Goal: Task Accomplishment & Management: Manage account settings

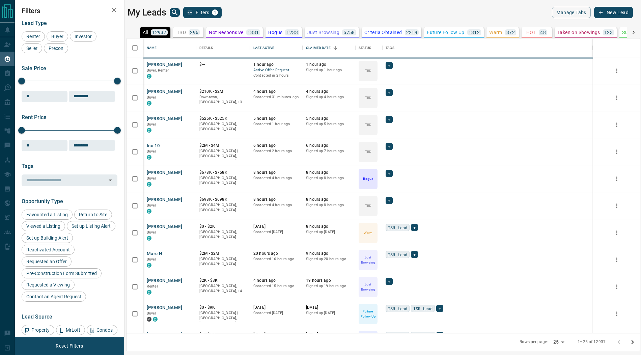
scroll to position [0, 0]
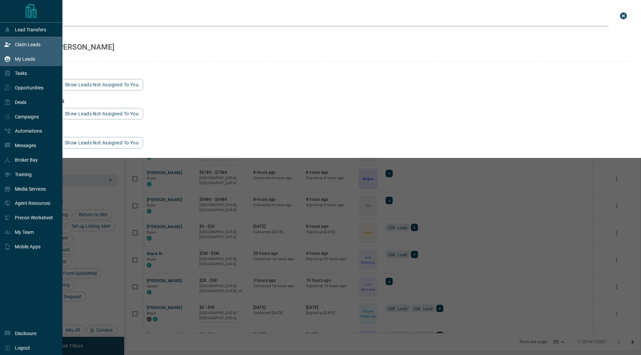
scroll to position [295, 514]
click at [36, 62] on div "My Leads" at bounding box center [31, 59] width 62 height 15
click at [25, 45] on p "Claim Leads" at bounding box center [28, 44] width 26 height 5
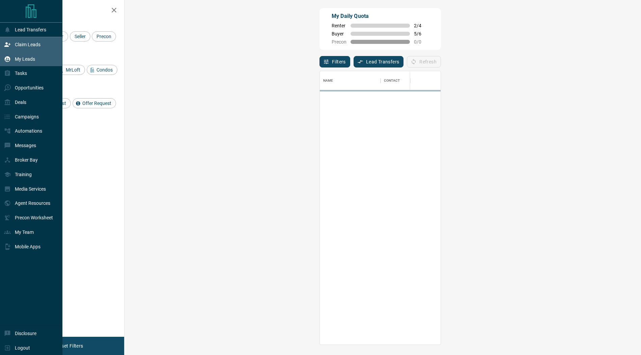
scroll to position [273, 502]
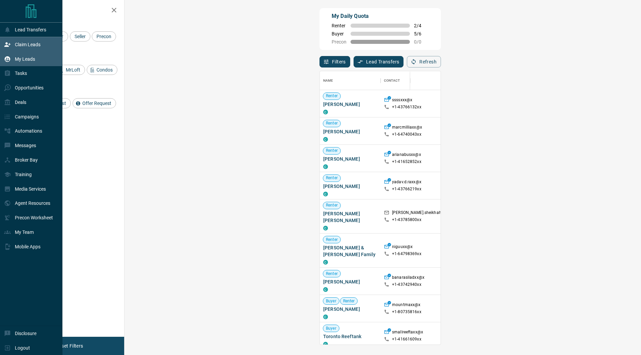
click at [21, 60] on p "My Leads" at bounding box center [25, 58] width 20 height 5
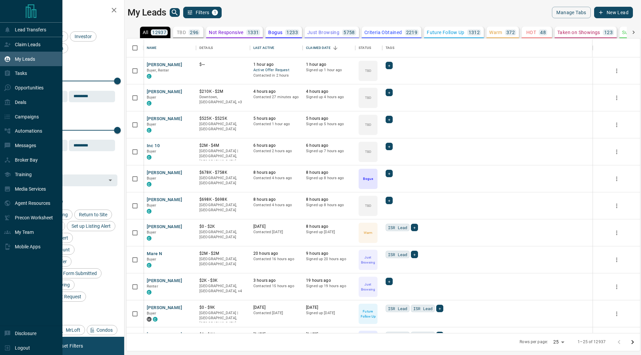
scroll to position [295, 514]
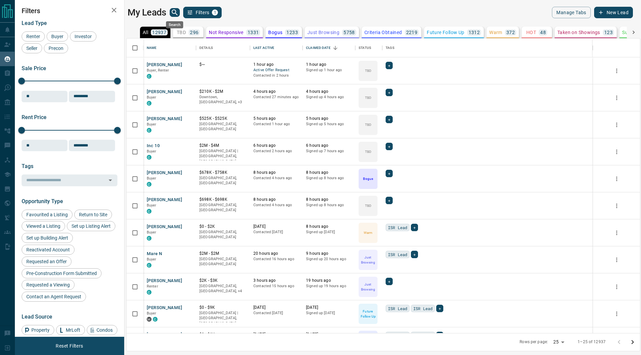
click at [175, 10] on icon "search button" at bounding box center [175, 12] width 6 height 6
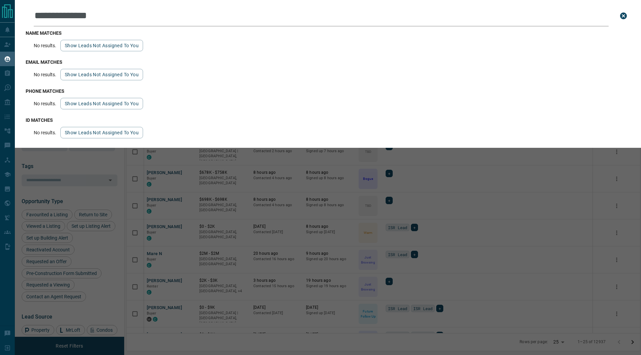
type input "**********"
click at [105, 15] on input "**********" at bounding box center [321, 15] width 575 height 21
drag, startPoint x: 105, startPoint y: 15, endPoint x: 29, endPoint y: 8, distance: 76.3
click at [29, 8] on div "**********" at bounding box center [328, 15] width 605 height 21
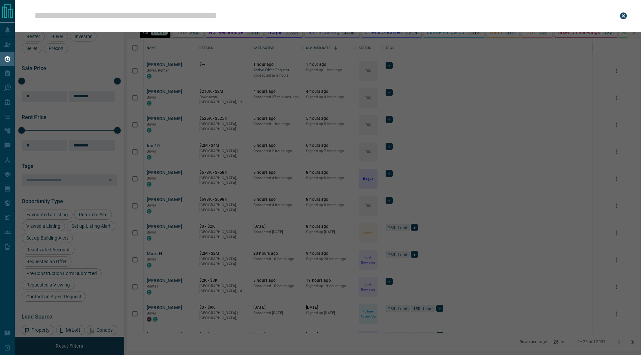
click at [624, 17] on icon "close search bar" at bounding box center [624, 16] width 8 height 8
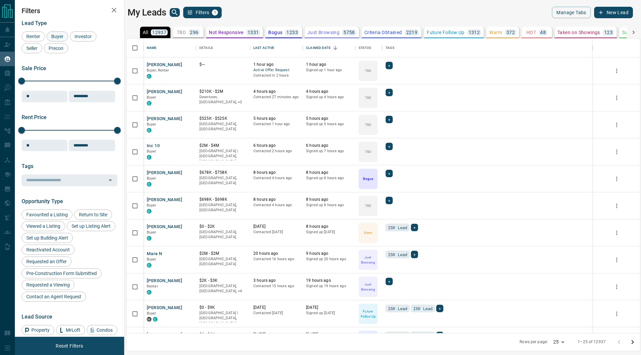
click at [60, 35] on span "Buyer" at bounding box center [57, 36] width 17 height 5
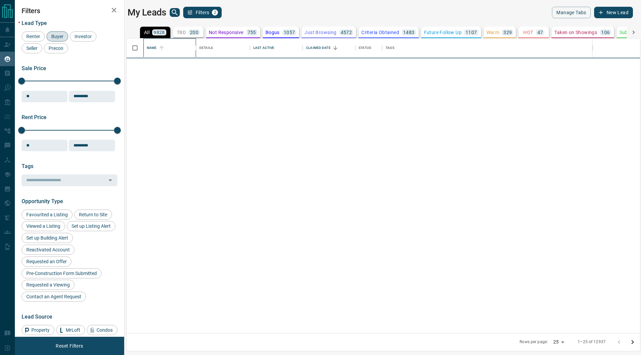
click at [152, 46] on div "Name" at bounding box center [152, 47] width 10 height 19
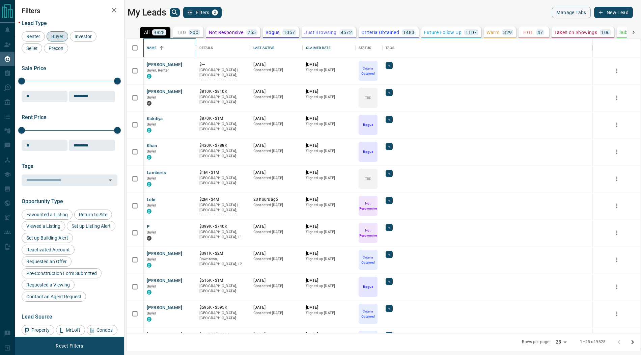
click at [152, 46] on div "Name" at bounding box center [152, 47] width 10 height 19
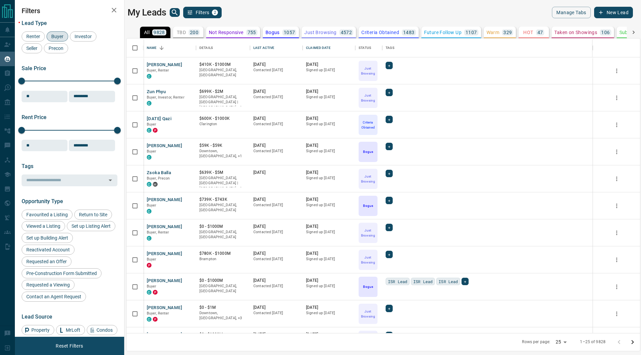
click at [633, 343] on icon "Go to next page" at bounding box center [633, 342] width 2 height 4
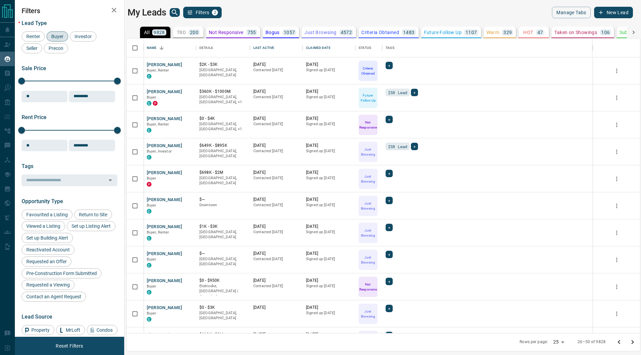
click at [633, 343] on icon "Go to next page" at bounding box center [633, 342] width 2 height 4
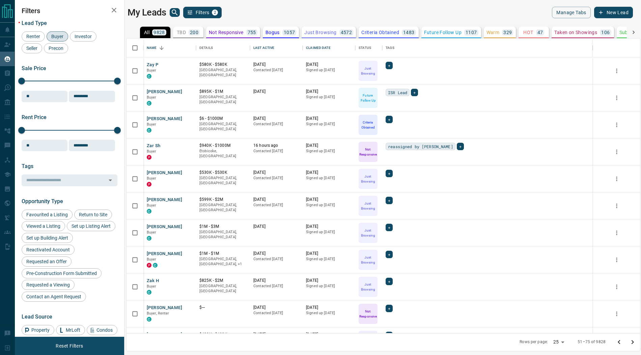
click at [633, 343] on icon "Go to next page" at bounding box center [633, 342] width 2 height 4
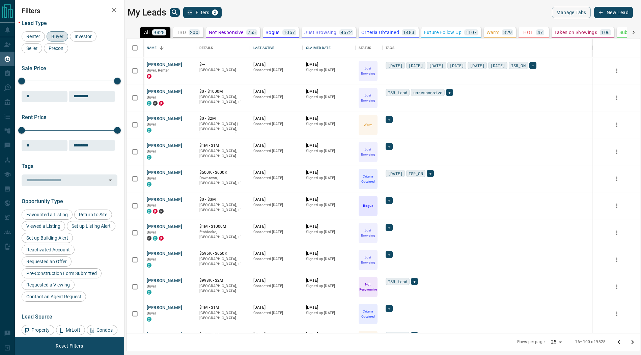
click at [633, 343] on icon "Go to next page" at bounding box center [633, 342] width 2 height 4
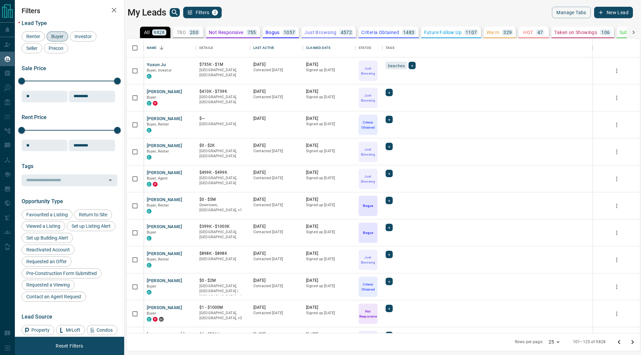
click at [633, 343] on icon "Go to next page" at bounding box center [633, 342] width 2 height 4
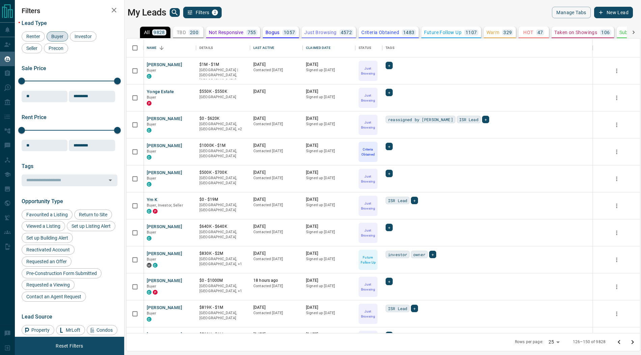
click at [633, 343] on icon "Go to next page" at bounding box center [633, 342] width 2 height 4
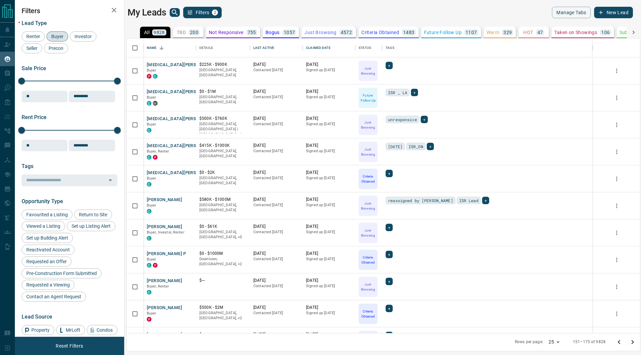
click at [633, 343] on icon "Go to next page" at bounding box center [633, 342] width 2 height 4
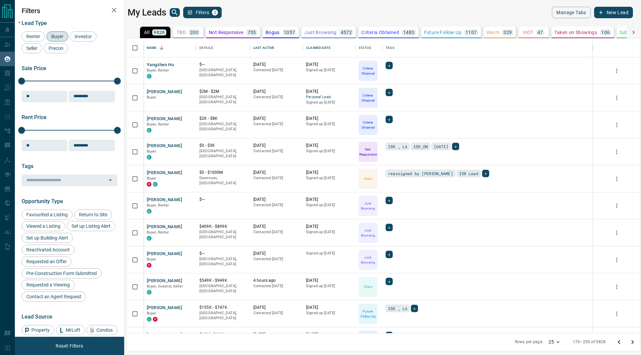
click at [633, 343] on icon "Go to next page" at bounding box center [633, 342] width 2 height 4
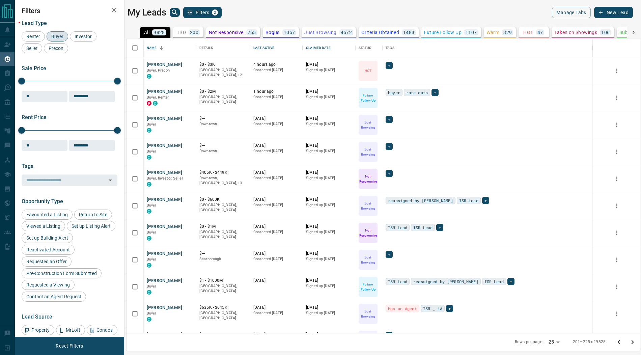
click at [633, 343] on icon "Go to next page" at bounding box center [633, 342] width 2 height 4
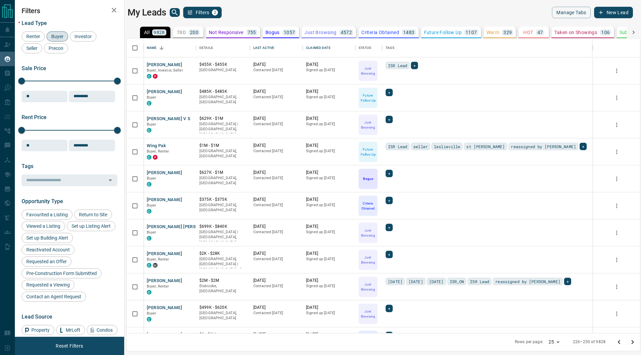
click at [633, 343] on icon "Go to next page" at bounding box center [633, 342] width 2 height 4
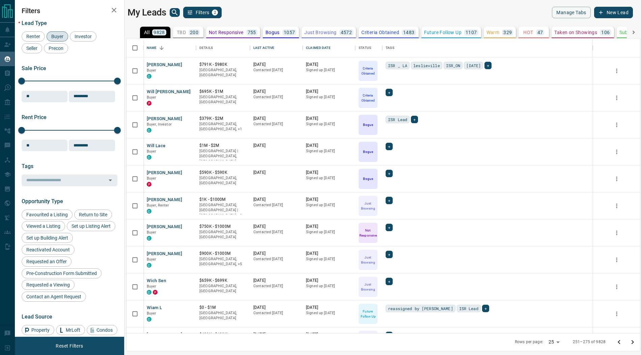
click at [633, 343] on icon "Go to next page" at bounding box center [633, 342] width 2 height 4
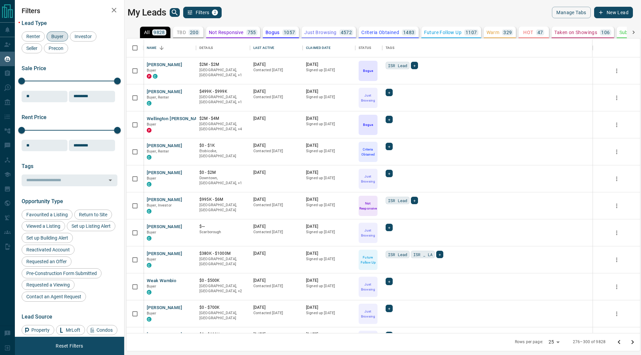
click at [633, 343] on icon "Go to next page" at bounding box center [633, 342] width 2 height 4
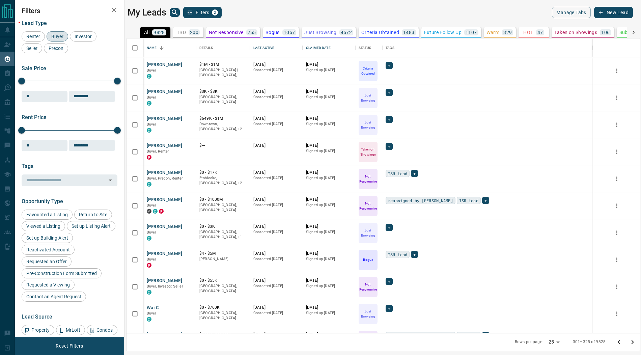
click at [633, 343] on icon "Go to next page" at bounding box center [633, 342] width 2 height 4
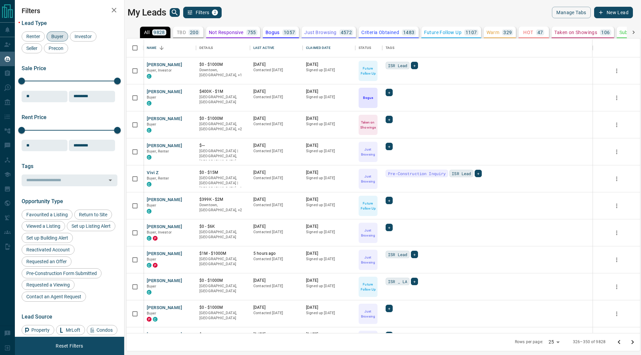
click at [633, 343] on icon "Go to next page" at bounding box center [633, 342] width 2 height 4
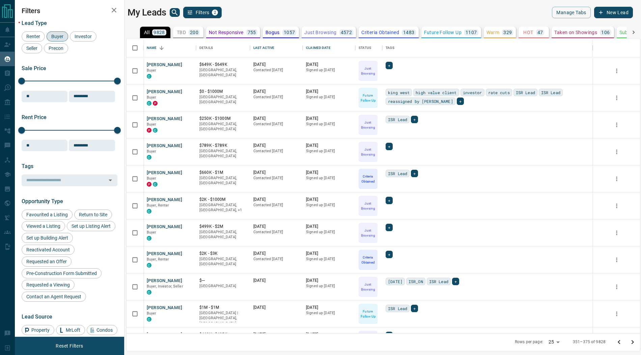
click at [633, 343] on icon "Go to next page" at bounding box center [633, 342] width 2 height 4
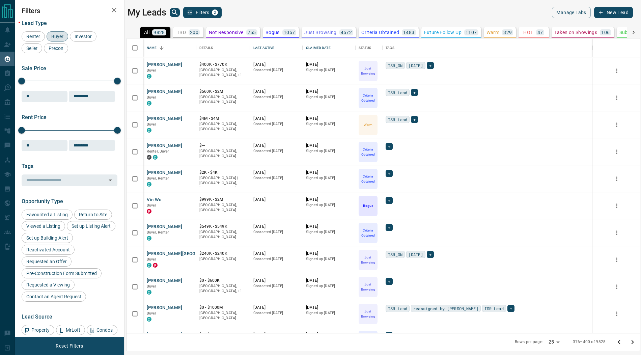
click at [633, 343] on icon "Go to next page" at bounding box center [633, 342] width 2 height 4
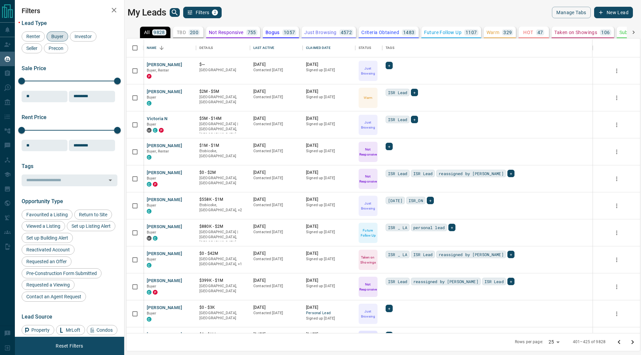
click at [633, 343] on icon "Go to next page" at bounding box center [633, 342] width 2 height 4
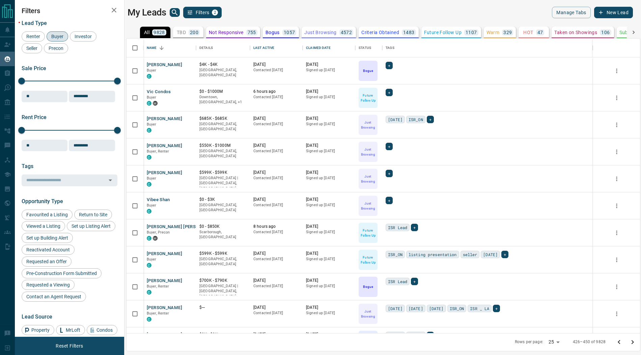
click at [633, 343] on icon "Go to next page" at bounding box center [633, 342] width 2 height 4
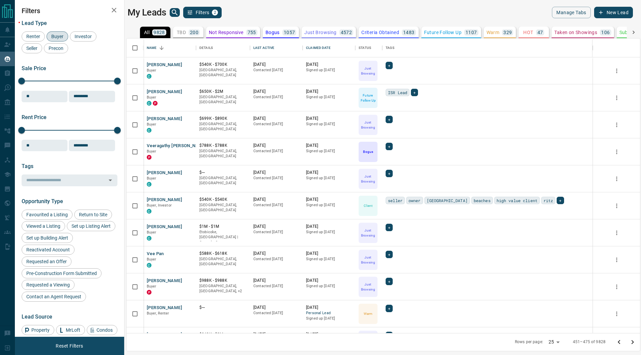
click at [633, 343] on icon "Go to next page" at bounding box center [633, 342] width 2 height 4
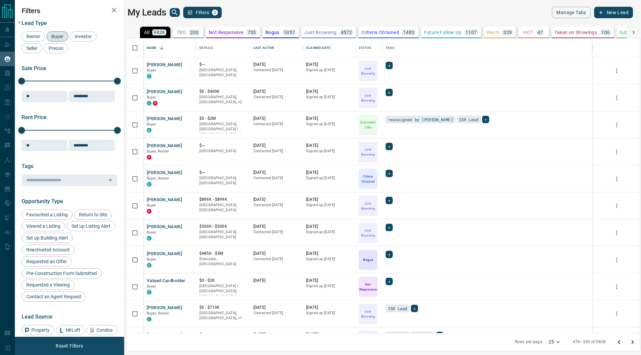
click at [633, 343] on icon "Go to next page" at bounding box center [633, 342] width 2 height 4
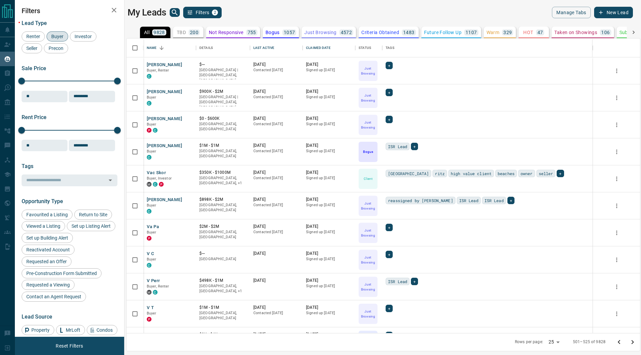
click at [633, 343] on icon "Go to next page" at bounding box center [633, 342] width 2 height 4
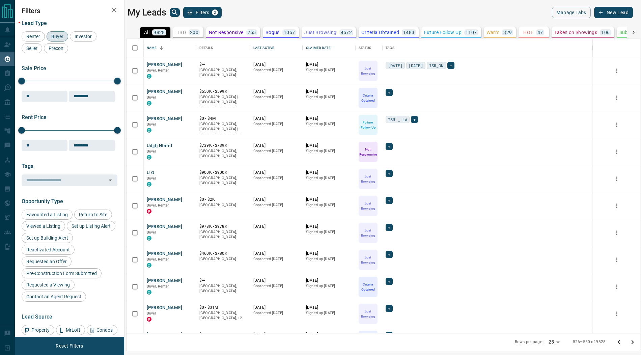
click at [633, 343] on icon "Go to next page" at bounding box center [633, 342] width 2 height 4
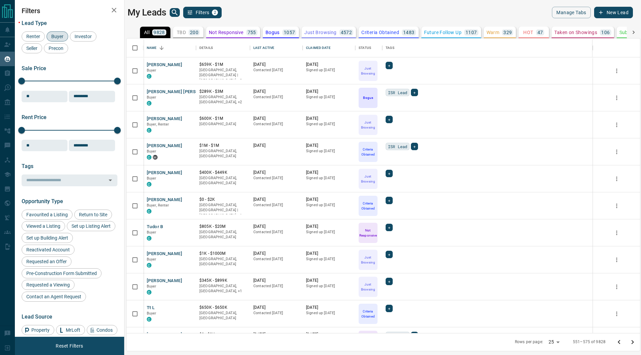
click at [633, 343] on icon "Go to next page" at bounding box center [633, 342] width 2 height 4
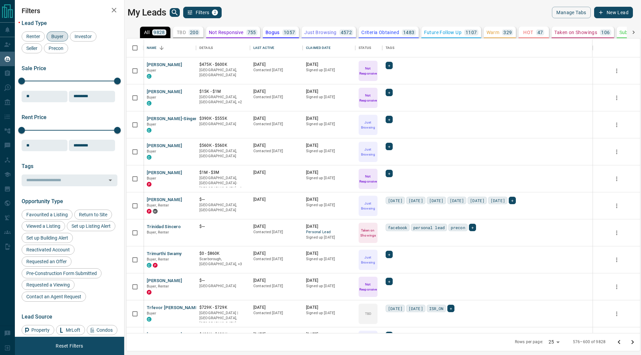
click at [633, 343] on icon "Go to next page" at bounding box center [633, 342] width 2 height 4
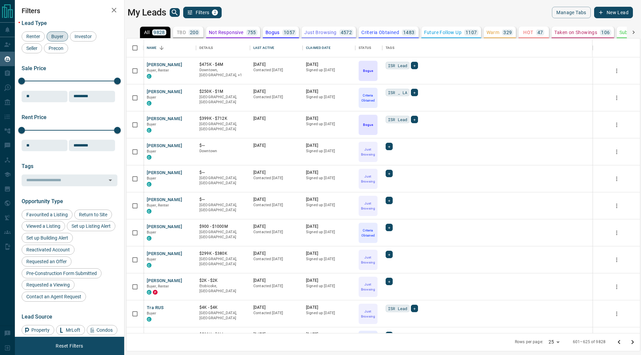
click at [633, 343] on icon "Go to next page" at bounding box center [633, 342] width 2 height 4
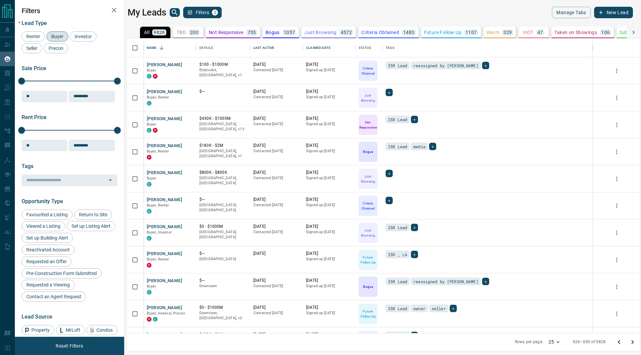
click at [633, 343] on icon "Go to next page" at bounding box center [633, 342] width 2 height 4
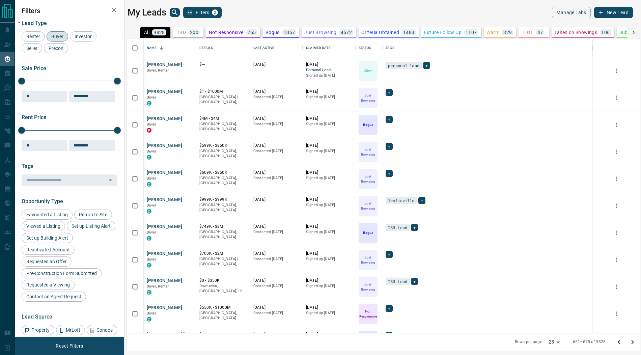
click at [633, 343] on icon "Go to next page" at bounding box center [633, 342] width 2 height 4
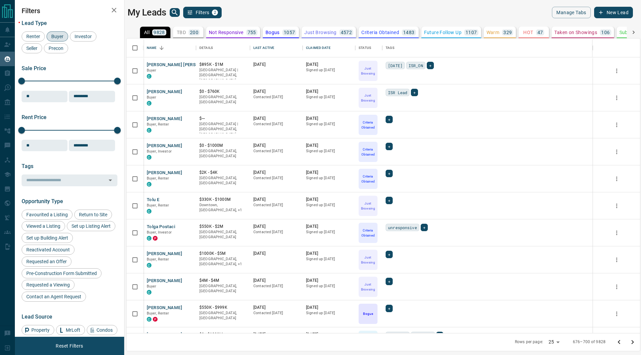
click at [633, 343] on icon "Go to next page" at bounding box center [633, 342] width 2 height 4
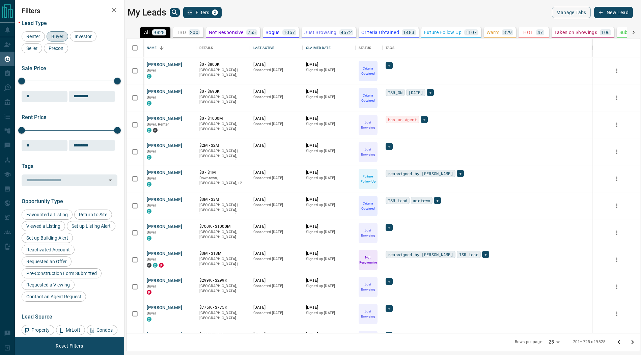
click at [633, 343] on icon "Go to next page" at bounding box center [633, 342] width 2 height 4
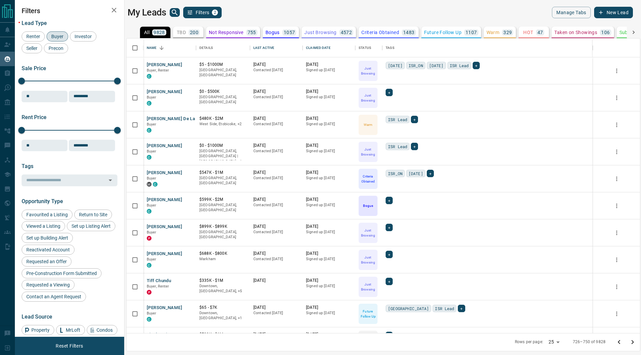
click at [633, 343] on icon "Go to next page" at bounding box center [633, 342] width 2 height 4
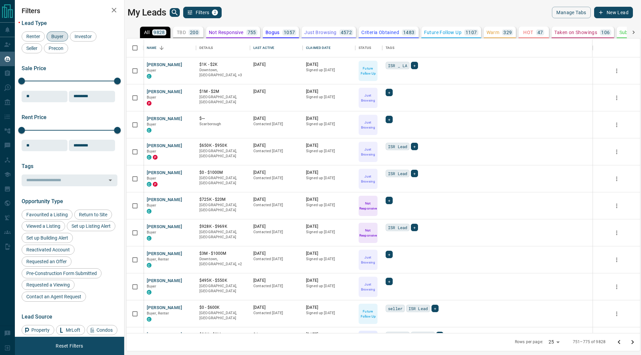
click at [633, 343] on icon "Go to next page" at bounding box center [633, 342] width 2 height 4
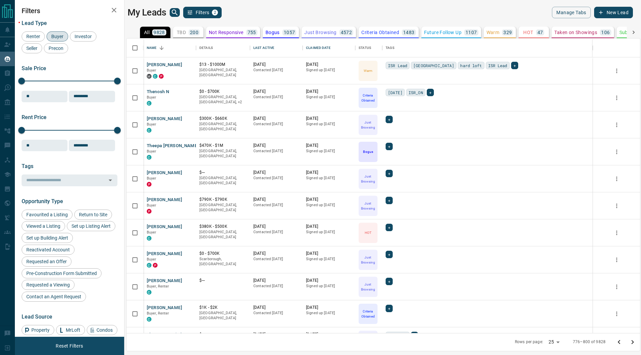
click at [633, 342] on icon "Go to next page" at bounding box center [633, 342] width 8 height 8
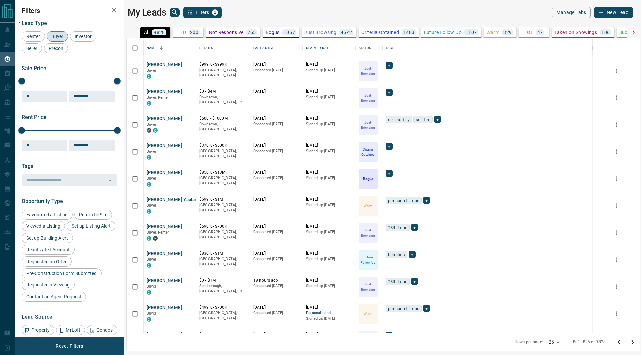
click at [633, 342] on icon "Go to next page" at bounding box center [633, 342] width 8 height 8
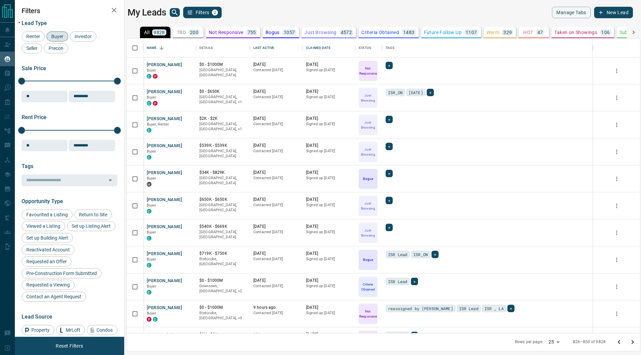
click at [633, 342] on icon "Go to next page" at bounding box center [633, 342] width 8 height 8
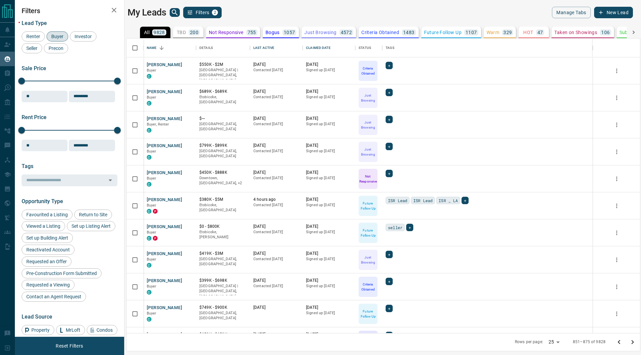
click at [633, 342] on icon "Go to next page" at bounding box center [633, 342] width 8 height 8
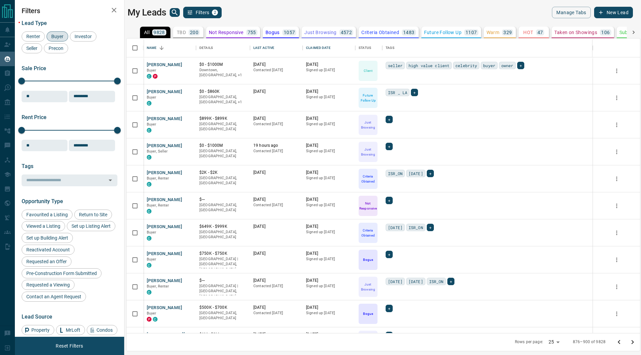
click at [633, 342] on icon "Go to next page" at bounding box center [633, 342] width 8 height 8
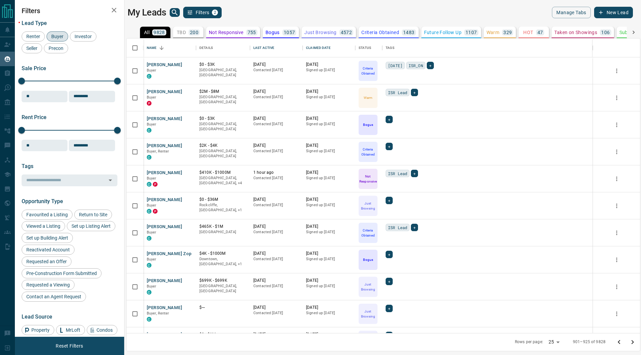
click at [633, 342] on icon "Go to next page" at bounding box center [633, 342] width 8 height 8
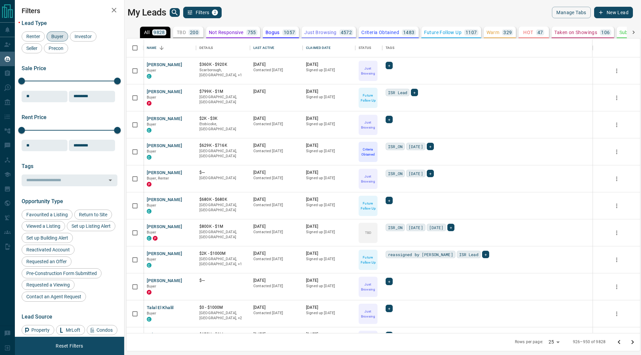
click at [633, 342] on icon "Go to next page" at bounding box center [633, 342] width 8 height 8
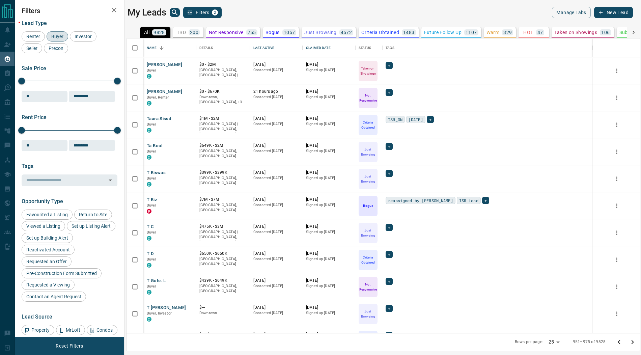
click at [633, 342] on icon "Go to next page" at bounding box center [633, 342] width 8 height 8
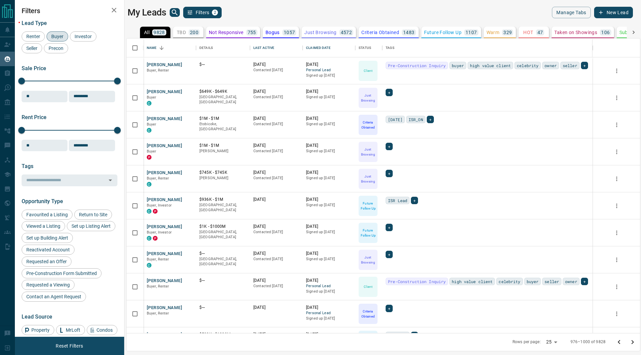
click at [633, 342] on icon "Go to next page" at bounding box center [633, 342] width 8 height 8
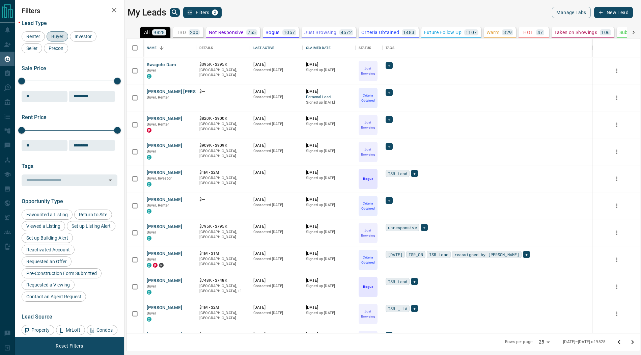
click at [633, 342] on icon "Go to next page" at bounding box center [633, 342] width 8 height 8
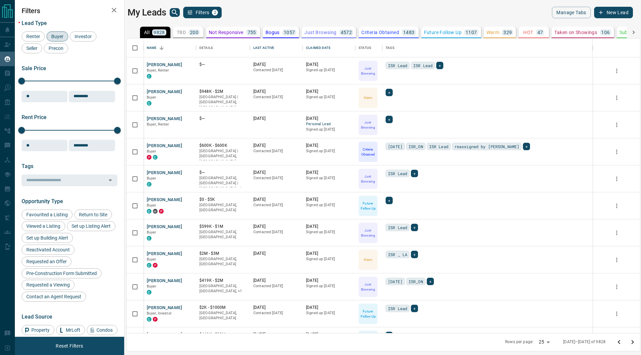
click at [633, 342] on icon "Go to next page" at bounding box center [633, 342] width 8 height 8
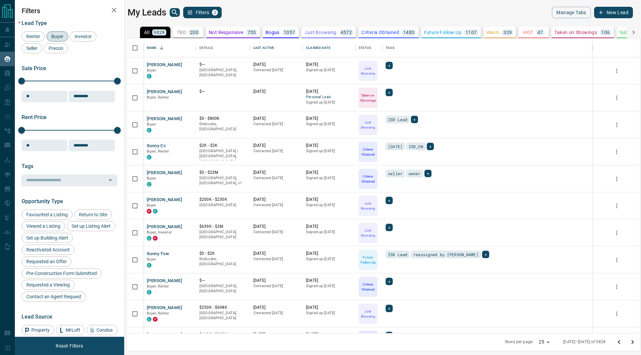
click at [633, 342] on icon "Go to next page" at bounding box center [633, 342] width 8 height 8
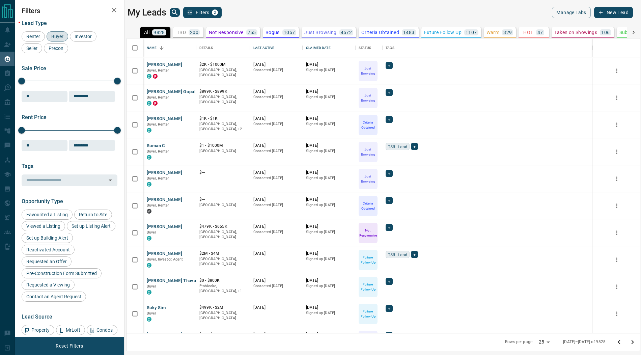
click at [633, 342] on icon "Go to next page" at bounding box center [633, 342] width 8 height 8
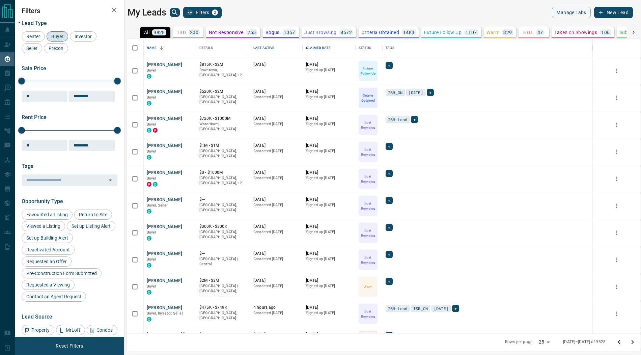
click at [633, 342] on icon "Go to next page" at bounding box center [633, 342] width 8 height 8
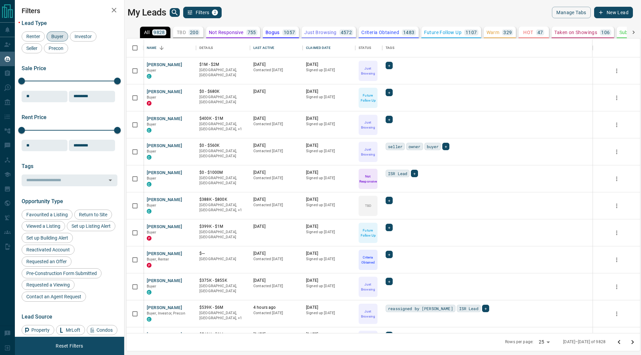
click at [633, 342] on icon "Go to next page" at bounding box center [633, 342] width 8 height 8
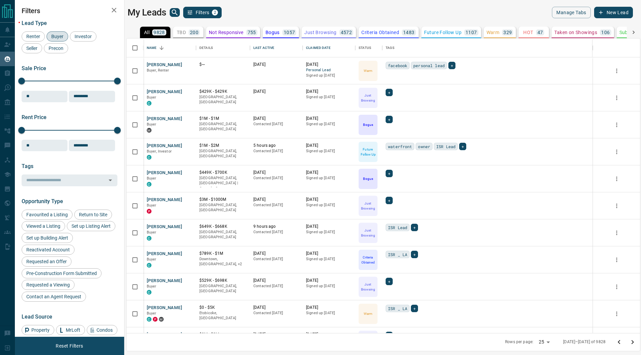
click at [633, 342] on icon "Go to next page" at bounding box center [633, 342] width 8 height 8
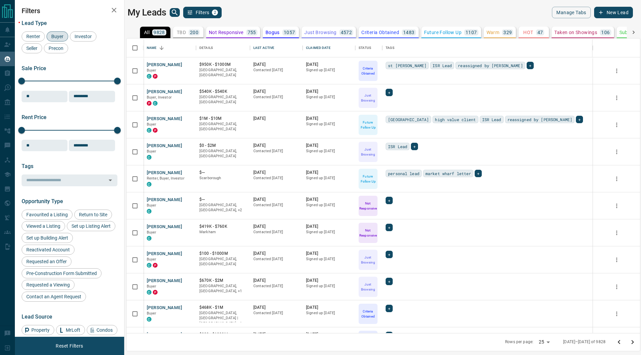
click at [633, 342] on icon "Go to next page" at bounding box center [633, 342] width 8 height 8
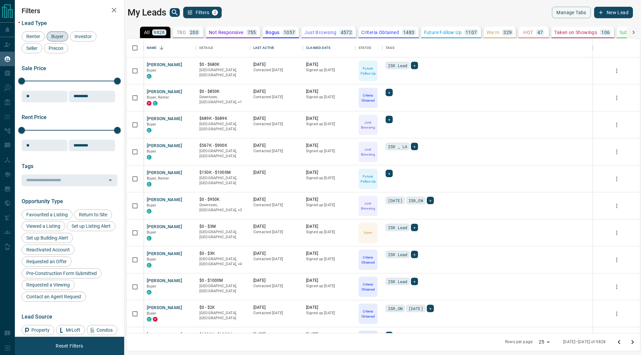
click at [633, 342] on icon "Go to next page" at bounding box center [633, 342] width 8 height 8
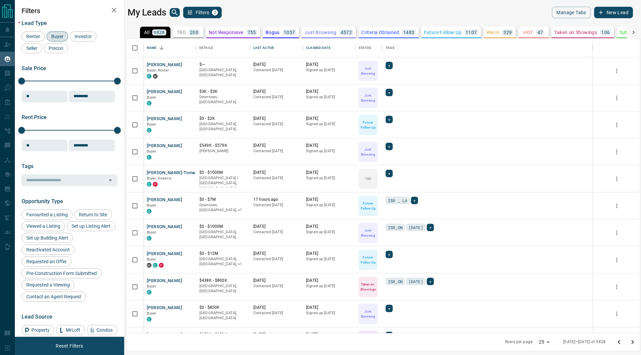
click at [633, 342] on icon "Go to next page" at bounding box center [633, 342] width 8 height 8
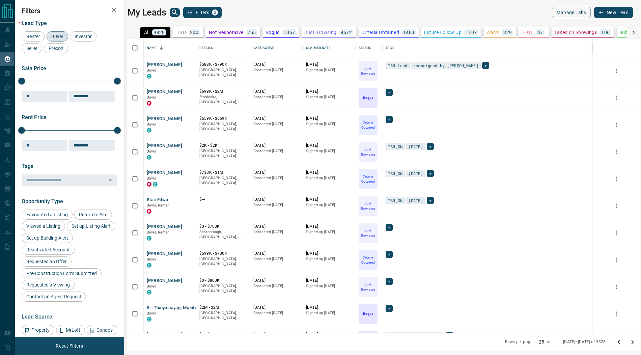
click at [633, 342] on icon "Go to next page" at bounding box center [633, 342] width 8 height 8
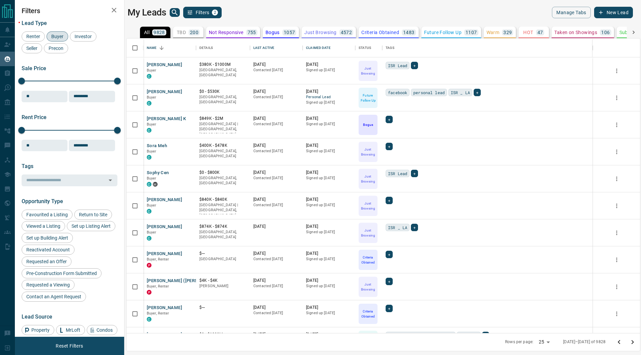
click at [633, 342] on icon "Go to next page" at bounding box center [633, 342] width 8 height 8
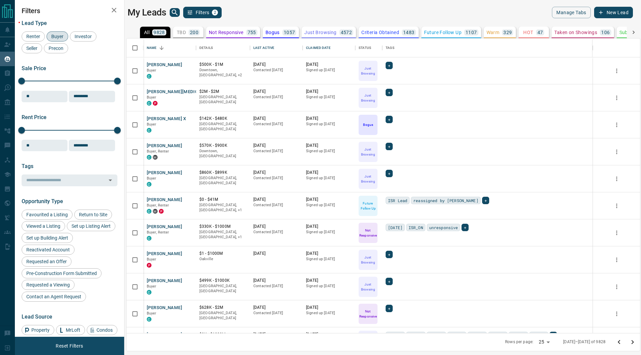
click at [633, 342] on icon "Go to next page" at bounding box center [633, 342] width 8 height 8
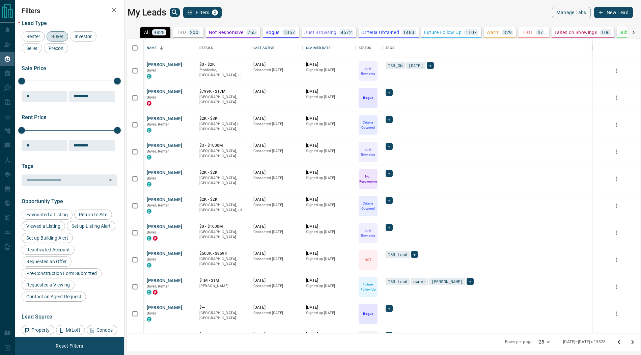
click at [633, 342] on icon "Go to next page" at bounding box center [633, 342] width 8 height 8
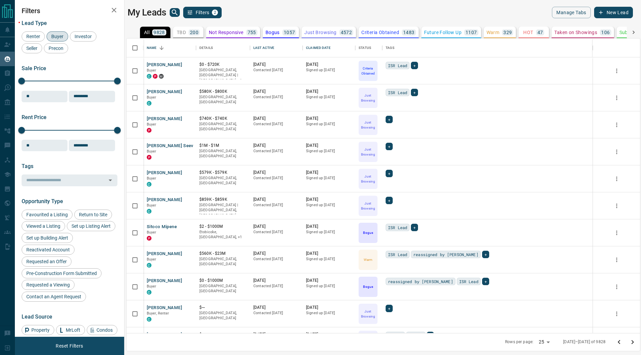
click at [633, 342] on icon "Go to next page" at bounding box center [633, 342] width 8 height 8
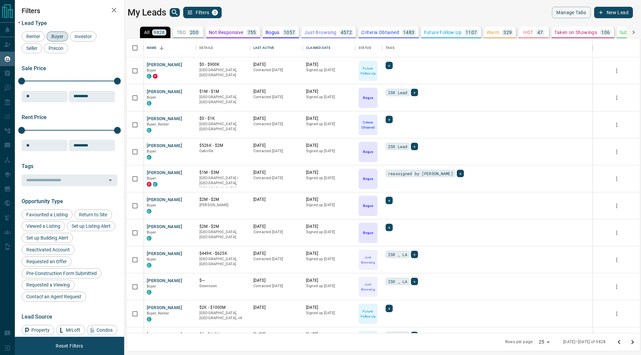
click at [633, 342] on icon "Go to next page" at bounding box center [633, 342] width 8 height 8
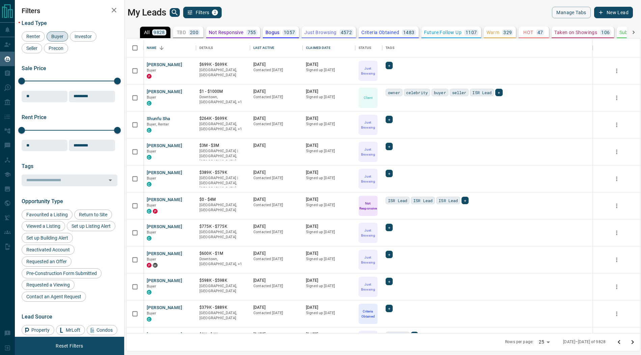
click at [633, 342] on icon "Go to next page" at bounding box center [633, 342] width 8 height 8
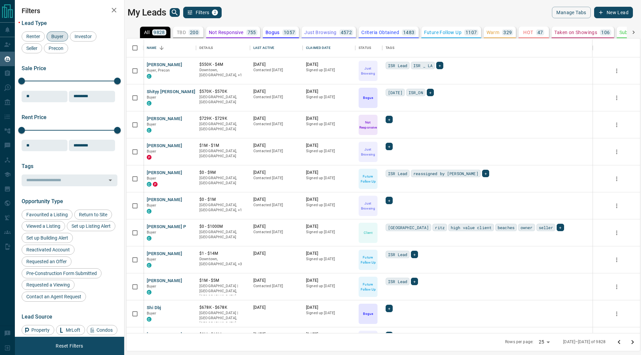
click at [633, 342] on icon "Go to next page" at bounding box center [633, 342] width 8 height 8
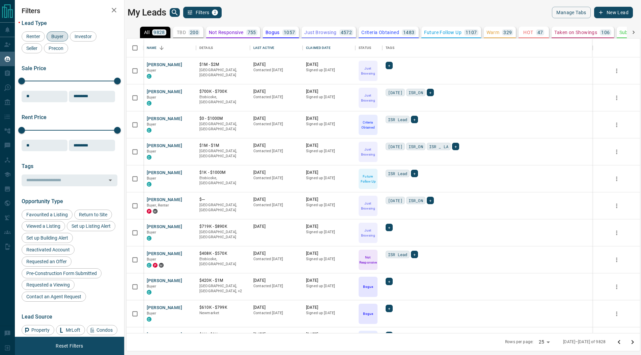
click at [633, 342] on icon "Go to next page" at bounding box center [633, 342] width 8 height 8
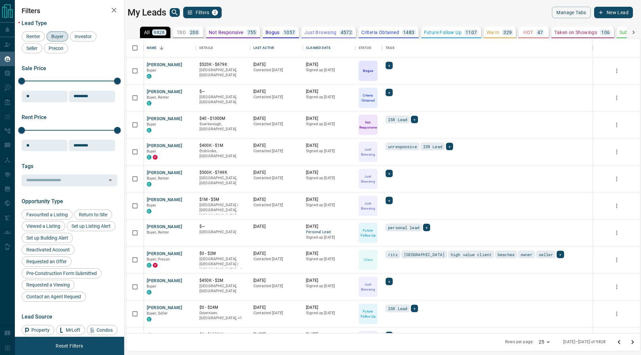
click at [633, 342] on icon "Go to next page" at bounding box center [633, 342] width 8 height 8
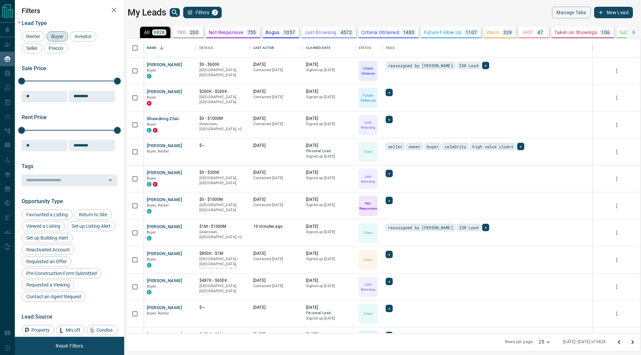
click at [633, 342] on icon "Go to next page" at bounding box center [633, 342] width 8 height 8
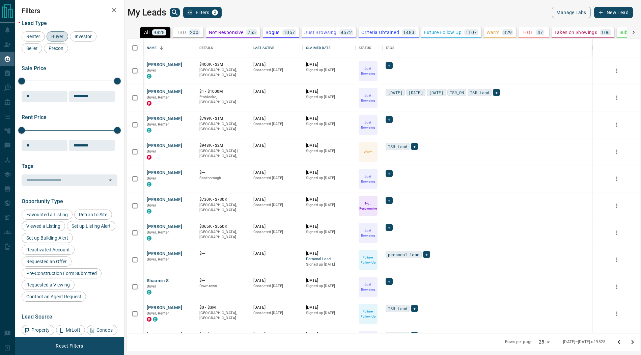
click at [633, 342] on icon "Go to next page" at bounding box center [633, 342] width 8 height 8
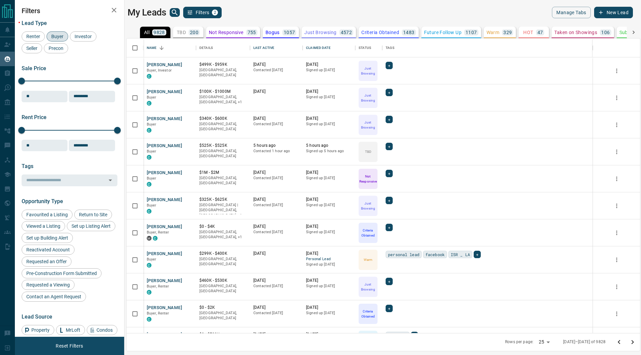
click at [633, 342] on icon "Go to next page" at bounding box center [633, 342] width 8 height 8
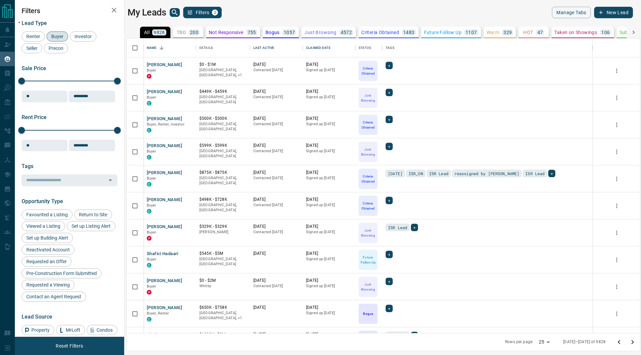
click at [633, 342] on icon "Go to next page" at bounding box center [633, 342] width 8 height 8
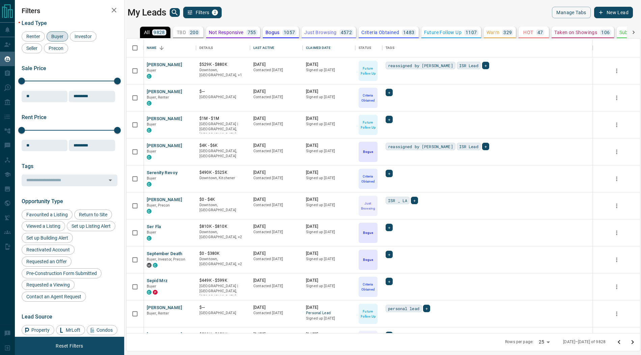
click at [633, 342] on icon "Go to next page" at bounding box center [633, 342] width 8 height 8
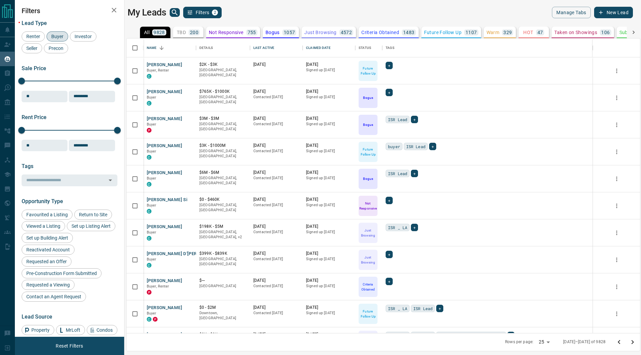
click at [633, 342] on icon "Go to next page" at bounding box center [633, 342] width 8 height 8
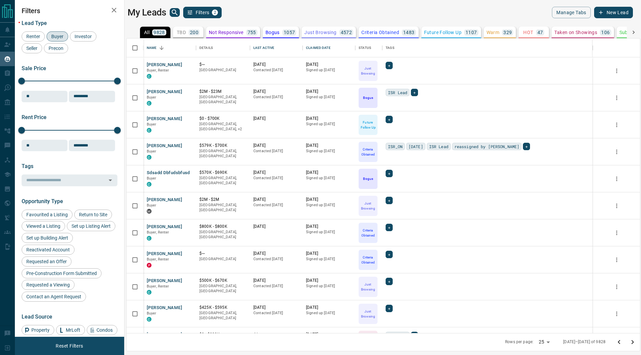
click at [633, 342] on icon "Go to next page" at bounding box center [633, 342] width 8 height 8
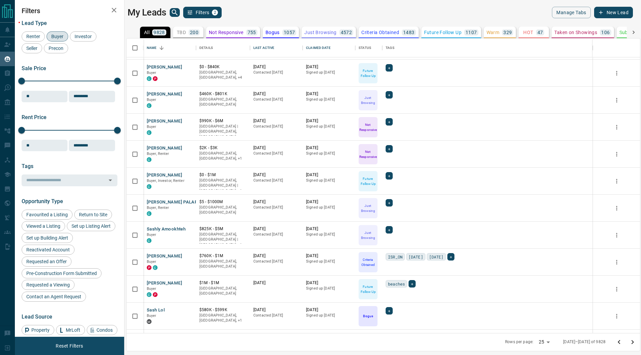
scroll to position [235, 0]
